Goal: Task Accomplishment & Management: Use online tool/utility

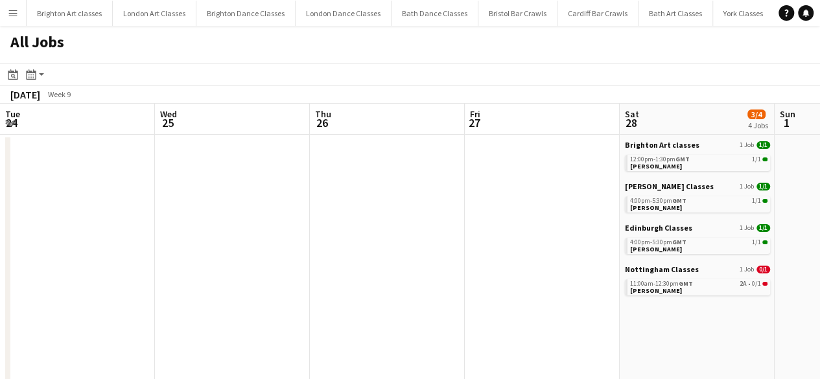
scroll to position [0, 446]
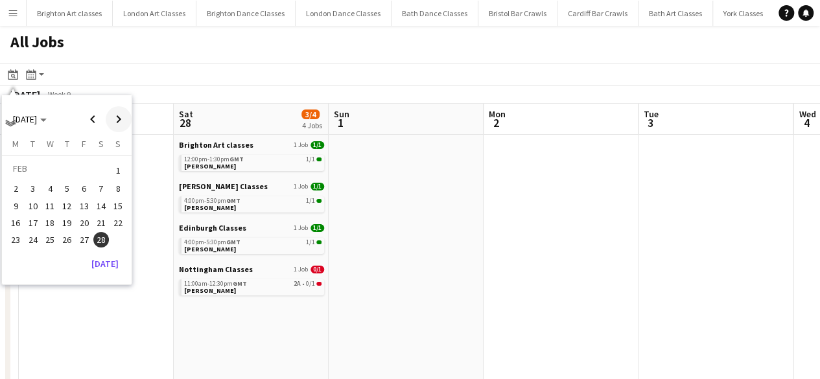
click at [115, 121] on span "Next month" at bounding box center [119, 119] width 26 height 26
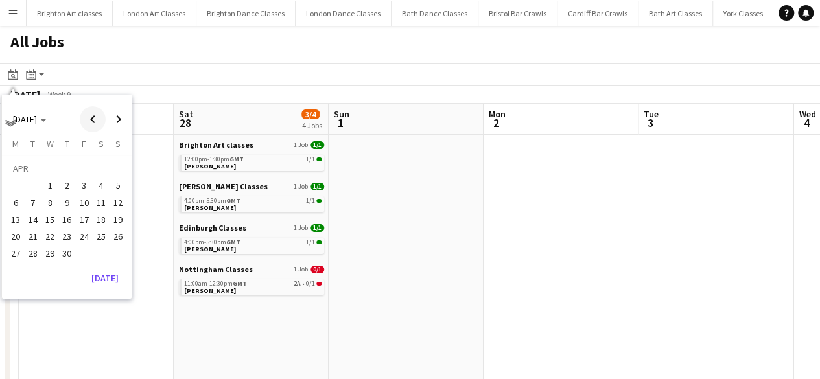
click at [91, 120] on span "Previous month" at bounding box center [93, 119] width 26 height 26
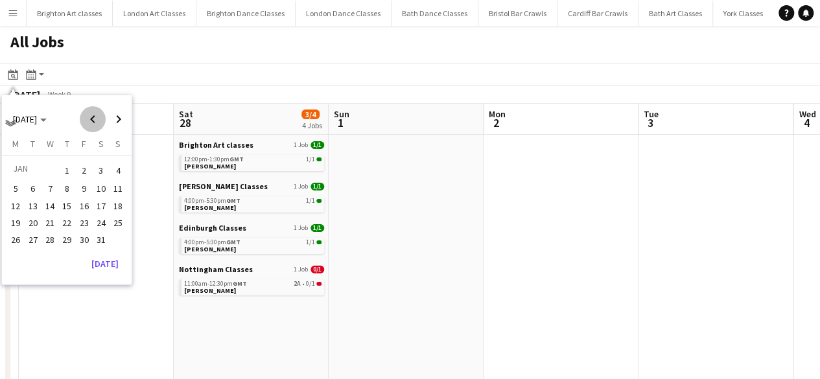
click at [91, 120] on span "Previous month" at bounding box center [93, 119] width 26 height 26
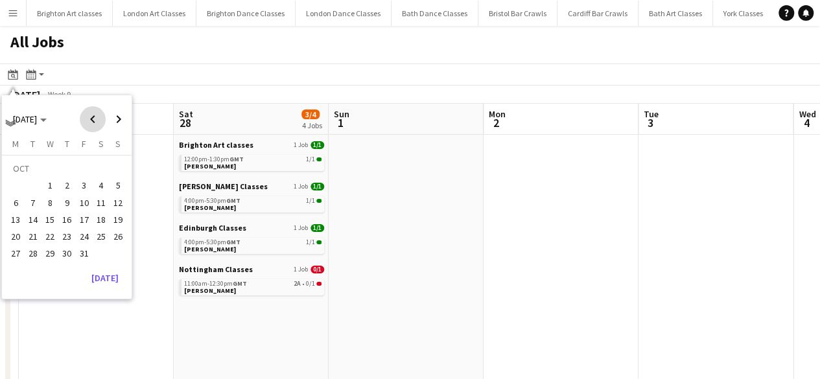
click at [91, 120] on span "Previous month" at bounding box center [93, 119] width 26 height 26
click at [100, 203] on span "13" at bounding box center [101, 203] width 16 height 16
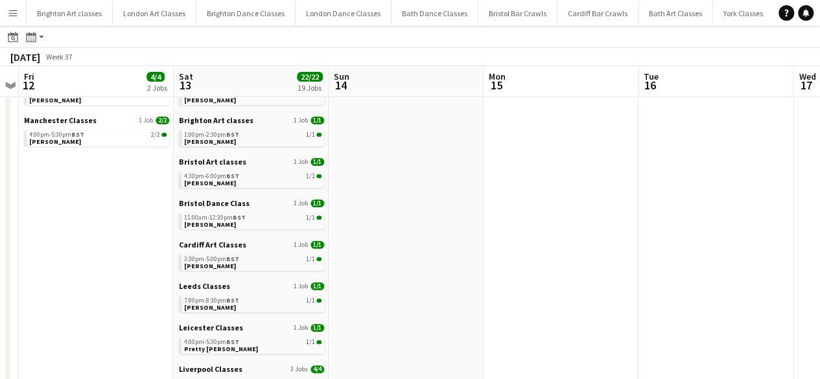
scroll to position [0, 447]
drag, startPoint x: 271, startPoint y: 238, endPoint x: 217, endPoint y: 227, distance: 55.0
click at [217, 227] on span "[PERSON_NAME]" at bounding box center [209, 224] width 52 height 8
